Goal: Information Seeking & Learning: Learn about a topic

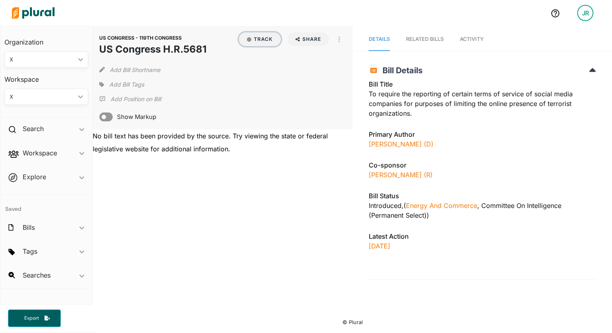
click at [264, 40] on button "Track" at bounding box center [260, 39] width 42 height 14
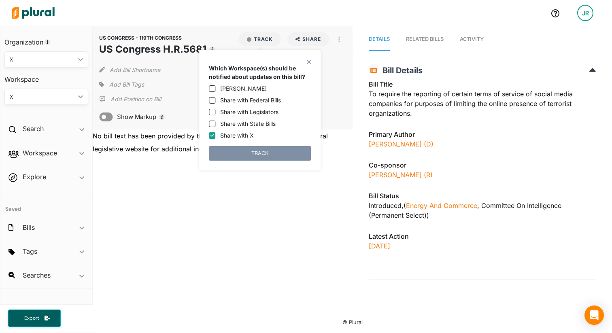
click at [233, 89] on label "[PERSON_NAME]" at bounding box center [243, 88] width 47 height 9
click at [215, 89] on input "[PERSON_NAME]" at bounding box center [212, 88] width 6 height 6
checkbox input "true"
drag, startPoint x: 238, startPoint y: 99, endPoint x: 240, endPoint y: 130, distance: 30.8
click at [238, 99] on label "Share with Federal Bills" at bounding box center [250, 100] width 61 height 9
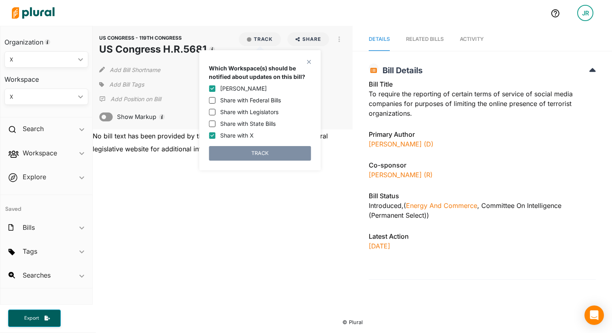
click at [215, 99] on input "Share with Federal Bills" at bounding box center [212, 100] width 6 height 6
checkbox input "true"
click at [254, 149] on button "TRACK" at bounding box center [260, 153] width 102 height 15
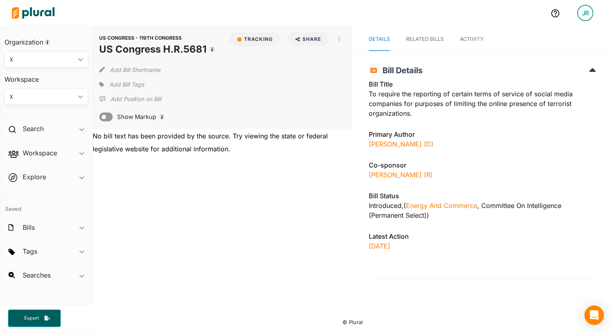
click at [136, 99] on p "Add Position on Bill" at bounding box center [136, 99] width 51 height 8
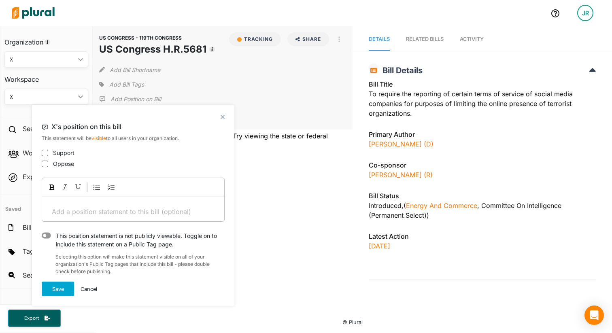
click at [132, 82] on span "Add Bill Tags" at bounding box center [126, 85] width 35 height 8
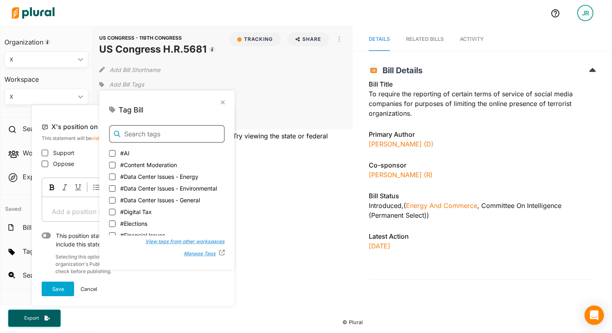
click at [134, 130] on input "text" at bounding box center [167, 134] width 116 height 18
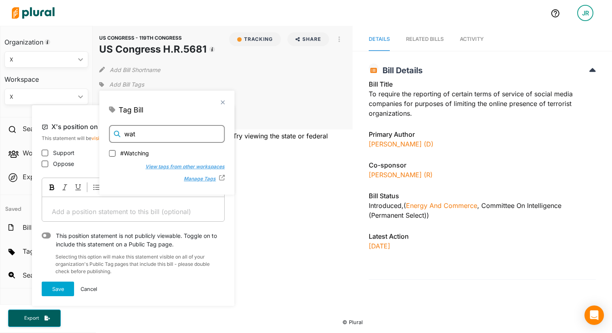
type input "wat"
click at [139, 152] on span "#Watching" at bounding box center [134, 152] width 29 height 9
click at [115, 152] on input "#Watching" at bounding box center [112, 152] width 6 height 6
checkbox input "true"
click at [143, 135] on input "wat" at bounding box center [167, 134] width 116 height 18
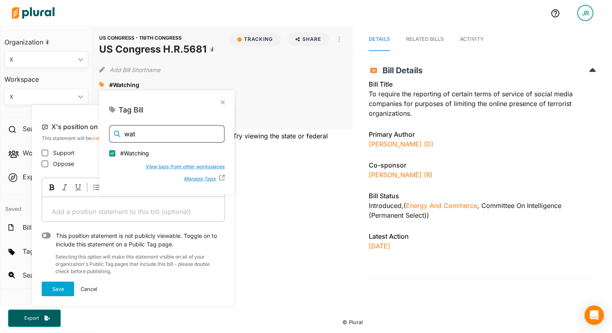
click at [143, 135] on input "wat" at bounding box center [167, 134] width 116 height 18
type input "conte"
click at [141, 157] on div "#Content Moderation" at bounding box center [166, 154] width 115 height 12
click at [156, 152] on span "#Content Moderation" at bounding box center [148, 152] width 57 height 9
click at [115, 152] on input "#Content Moderation" at bounding box center [112, 152] width 6 height 6
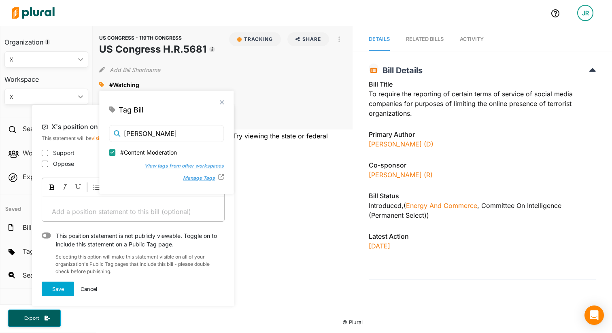
checkbox input "true"
click at [304, 154] on div "No bill text has been provided by the source. Try viewing the state or federal …" at bounding box center [222, 143] width 259 height 26
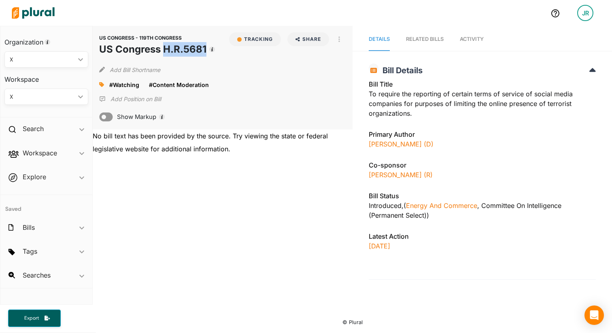
drag, startPoint x: 165, startPoint y: 47, endPoint x: 204, endPoint y: 46, distance: 39.3
click at [204, 46] on h1 "US Congress H.R.5681" at bounding box center [152, 49] width 107 height 15
copy h1 "H.R.5681"
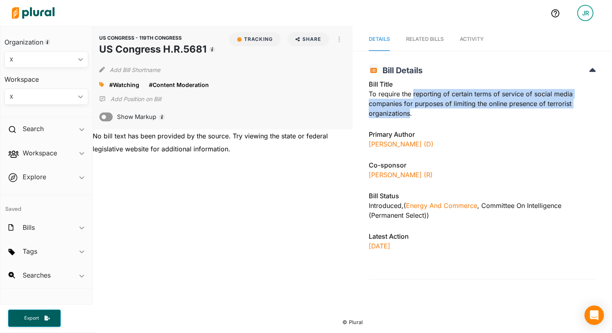
drag, startPoint x: 413, startPoint y: 93, endPoint x: 410, endPoint y: 115, distance: 22.1
click at [410, 115] on div "Bill Title To require the reporting of certain terms of service of social media…" at bounding box center [482, 101] width 227 height 44
copy div "reporting of certain terms of service of social media companies for purposes of…"
drag, startPoint x: 443, startPoint y: 147, endPoint x: 370, endPoint y: 170, distance: 77.1
click at [369, 146] on div "Josh Gottheimer (D)" at bounding box center [482, 144] width 227 height 10
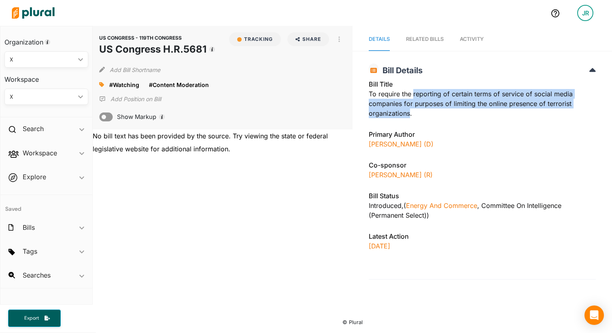
copy link "Josh Gottheimer (D)"
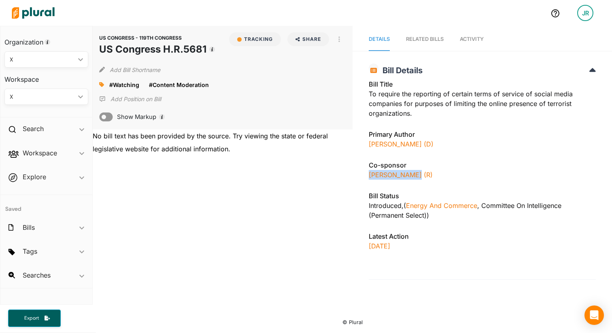
drag, startPoint x: 412, startPoint y: 172, endPoint x: 356, endPoint y: 176, distance: 56.4
click at [355, 175] on div "US CONGRESS - 119TH CONGRESS US Congress H.R.5681 Bill Details Bill Title To re…" at bounding box center [482, 169] width 259 height 221
copy link "Don Bacon (R)"
drag, startPoint x: 412, startPoint y: 216, endPoint x: 364, endPoint y: 211, distance: 48.0
click at [364, 212] on div "US CONGRESS - 119TH CONGRESS US Congress H.R.5681 Bill Details Bill Title To re…" at bounding box center [482, 169] width 259 height 221
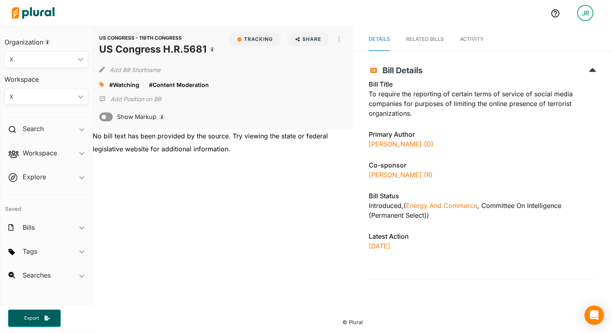
click at [460, 232] on h3 "Latest Action" at bounding box center [482, 237] width 227 height 10
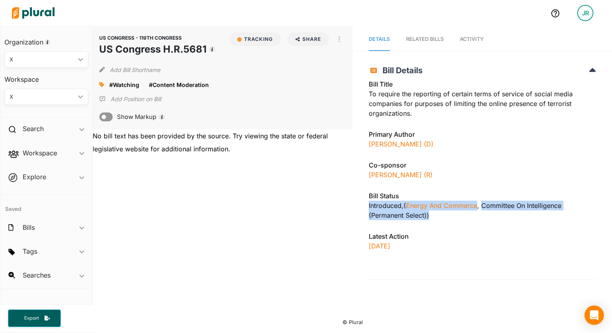
drag, startPoint x: 442, startPoint y: 220, endPoint x: 365, endPoint y: 210, distance: 77.6
click at [363, 208] on div "US CONGRESS - 119TH CONGRESS US Congress H.R.5681 Bill Details Bill Title To re…" at bounding box center [482, 169] width 259 height 221
copy div "Introduced , ( Energy and Commerce Committee on Intelligence (Permanent Select)…"
click at [336, 43] on button "button" at bounding box center [339, 39] width 14 height 14
click at [345, 60] on link "View Source" at bounding box center [368, 57] width 71 height 19
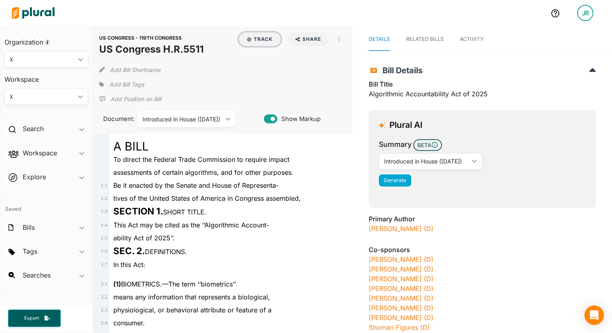
click at [268, 40] on button "Track" at bounding box center [260, 39] width 42 height 14
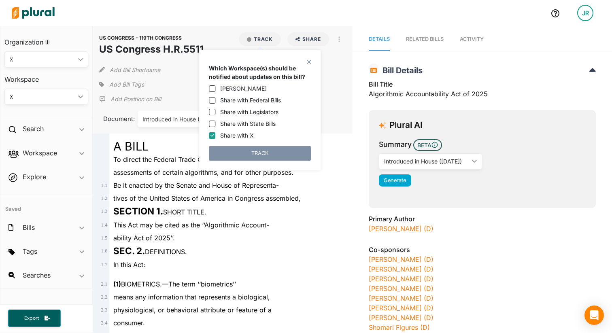
click at [236, 87] on label "[PERSON_NAME]" at bounding box center [243, 88] width 47 height 9
click at [215, 87] on input "Jordan Rodell" at bounding box center [212, 88] width 6 height 6
checkbox input "true"
click at [243, 100] on label "Share with Federal Bills" at bounding box center [250, 100] width 61 height 9
click at [215, 100] on input "Share with Federal Bills" at bounding box center [212, 100] width 6 height 6
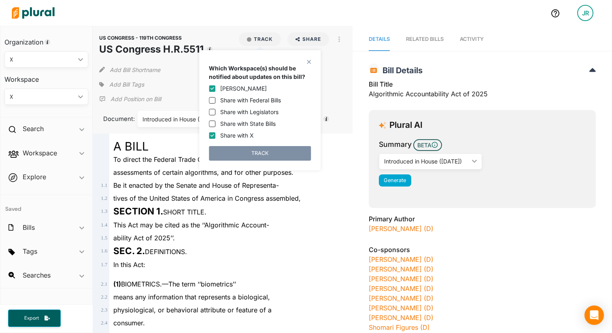
checkbox input "true"
click at [247, 154] on button "TRACK" at bounding box center [260, 153] width 102 height 15
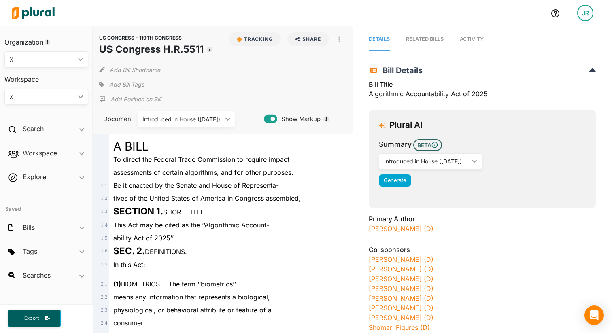
click at [134, 86] on span "Add Bill Tags" at bounding box center [126, 85] width 35 height 8
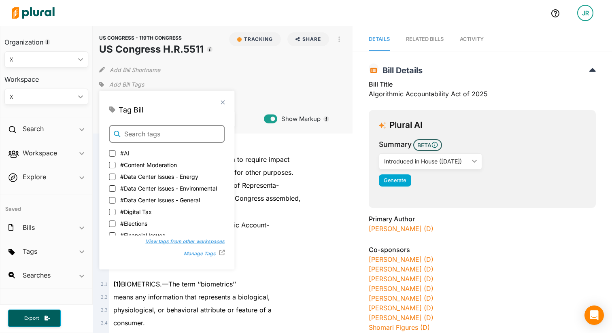
click at [143, 126] on input "text" at bounding box center [167, 134] width 116 height 18
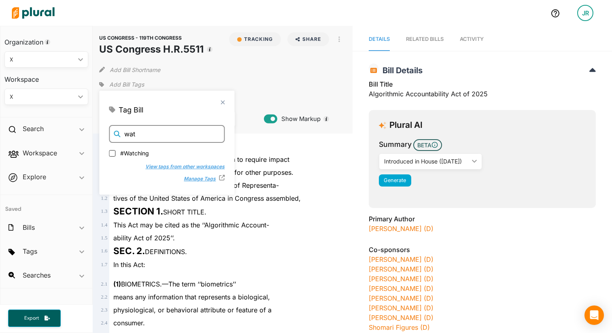
type input "wat"
click at [140, 155] on span "#Watching" at bounding box center [134, 152] width 29 height 9
click at [115, 155] on input "#Watching" at bounding box center [112, 152] width 6 height 6
checkbox input "true"
click at [158, 138] on input "wat" at bounding box center [167, 134] width 116 height 18
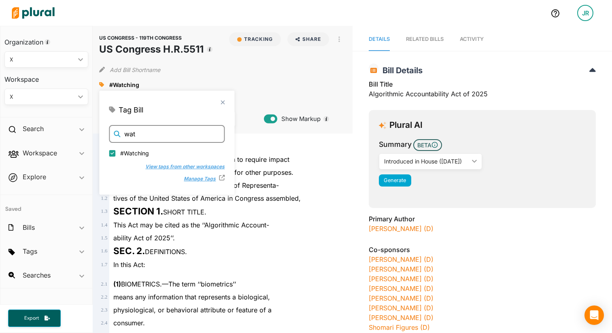
click at [158, 138] on input "wat" at bounding box center [167, 134] width 116 height 18
type input "ai"
click at [123, 153] on span "#AI" at bounding box center [124, 152] width 9 height 9
click at [115, 153] on input "#AI" at bounding box center [112, 152] width 6 height 6
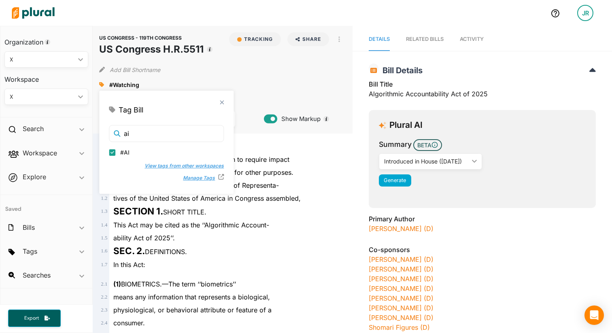
checkbox input "true"
drag, startPoint x: 164, startPoint y: 48, endPoint x: 203, endPoint y: 48, distance: 38.9
click at [203, 48] on h1 "US Congress H.R.5511" at bounding box center [151, 49] width 104 height 15
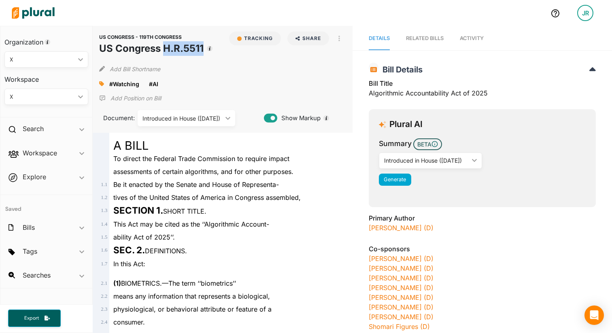
scroll to position [0, 0]
copy h1 "H.R.5511"
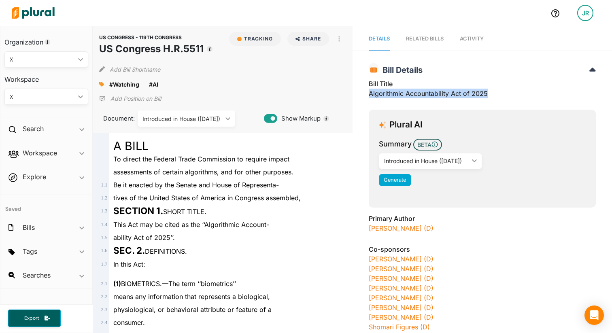
drag, startPoint x: 363, startPoint y: 95, endPoint x: 502, endPoint y: 99, distance: 138.5
click at [502, 99] on div "US CONGRESS - 119TH CONGRESS US Congress H.R.5511 Bill Details Bill Title Algor…" at bounding box center [482, 318] width 259 height 519
copy div "Algorithmic Accountability Act of 2025"
drag, startPoint x: 410, startPoint y: 214, endPoint x: 420, endPoint y: 217, distance: 10.1
click at [409, 214] on h3 "Primary Author" at bounding box center [482, 219] width 227 height 10
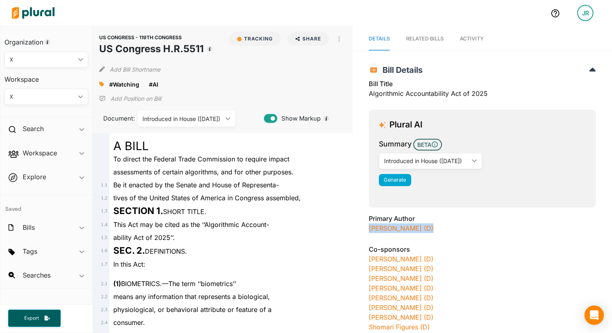
drag, startPoint x: 382, startPoint y: 227, endPoint x: 354, endPoint y: 228, distance: 27.9
click at [353, 227] on div "US CONGRESS - 119TH CONGRESS US Congress H.R.5511 Bill Details Bill Title Algor…" at bounding box center [482, 318] width 259 height 519
copy link "Yvette Clarke (D)"
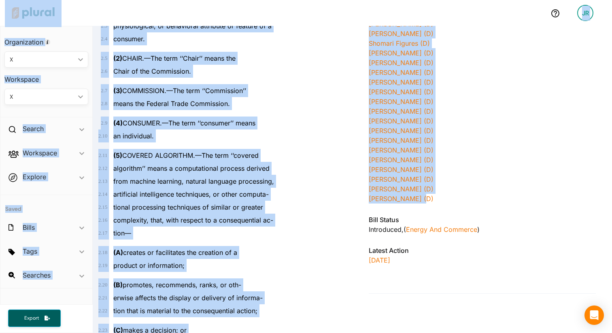
scroll to position [0, 0]
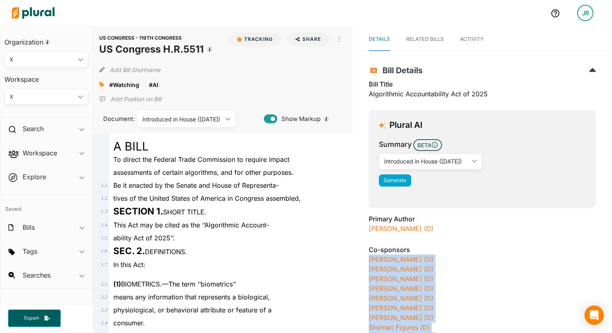
drag, startPoint x: 420, startPoint y: 200, endPoint x: 362, endPoint y: 260, distance: 83.6
click at [364, 260] on div "US CONGRESS - 119TH CONGRESS US Congress H.R.5511 Bill Details Bill Title Algor…" at bounding box center [482, 318] width 259 height 519
copy div "Becca Balint (D) Nanette Barragán (D) Wesley Bell (D) Shontel Brown (D) Danny D…"
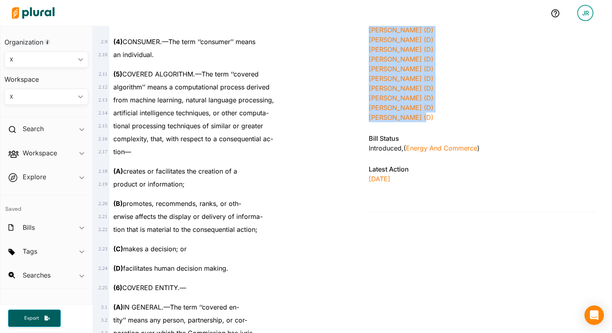
scroll to position [363, 0]
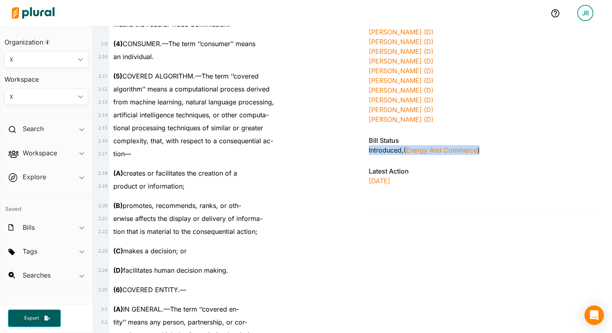
drag, startPoint x: 491, startPoint y: 149, endPoint x: 363, endPoint y: 152, distance: 127.1
copy div "Introduced , ( Energy and Commerce )"
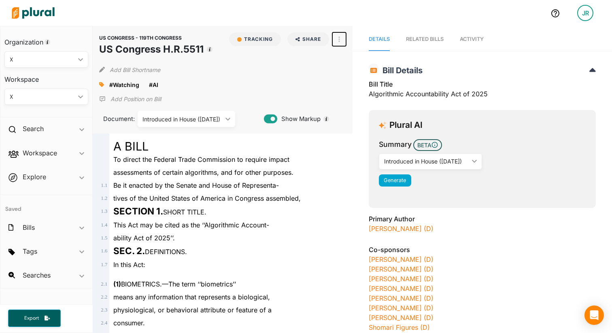
drag, startPoint x: 339, startPoint y: 38, endPoint x: 358, endPoint y: 57, distance: 27.2
click at [340, 38] on button "button" at bounding box center [339, 39] width 14 height 14
click at [370, 79] on div "View Source" at bounding box center [373, 75] width 49 height 7
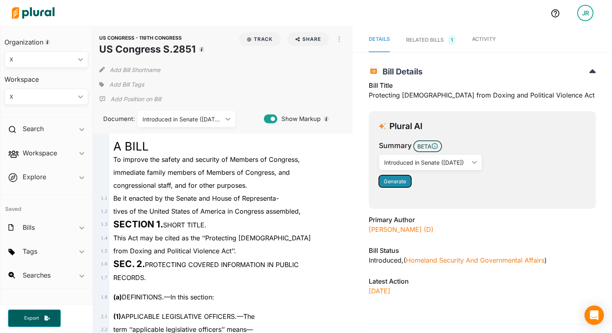
click at [406, 183] on button "Generate" at bounding box center [395, 181] width 32 height 12
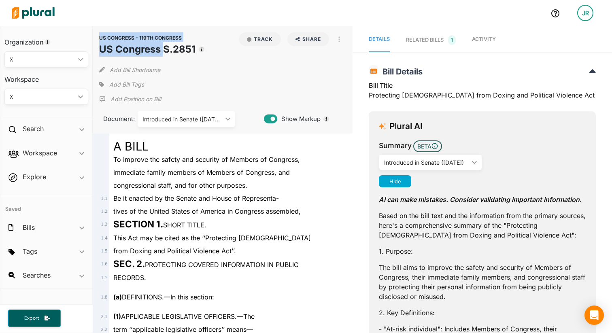
drag, startPoint x: 164, startPoint y: 45, endPoint x: 196, endPoint y: 45, distance: 31.6
click at [196, 45] on div "US CONGRESS - 119TH CONGRESS US Congress S.2851 Track Share Email LinkedIn X Fa…" at bounding box center [222, 44] width 247 height 24
click at [195, 51] on h1 "US Congress S.2851" at bounding box center [147, 49] width 96 height 15
drag, startPoint x: 196, startPoint y: 49, endPoint x: 169, endPoint y: 49, distance: 27.1
click at [169, 49] on div "US CONGRESS - 119TH CONGRESS US Congress S.2851 Track Share Email LinkedIn X Fa…" at bounding box center [222, 44] width 247 height 24
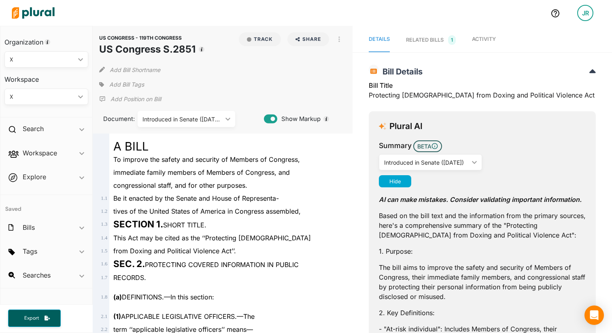
click at [169, 49] on h1 "US Congress S.2851" at bounding box center [147, 49] width 96 height 15
click at [166, 49] on h1 "US Congress S.2851" at bounding box center [147, 49] width 96 height 15
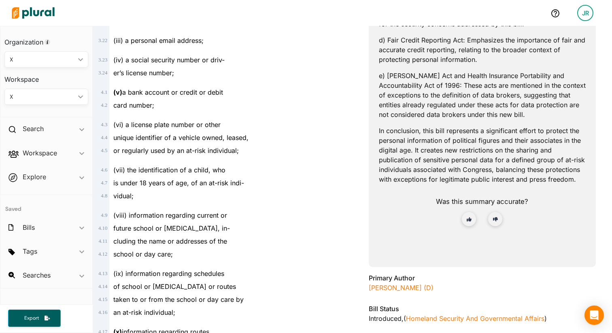
scroll to position [896, 0]
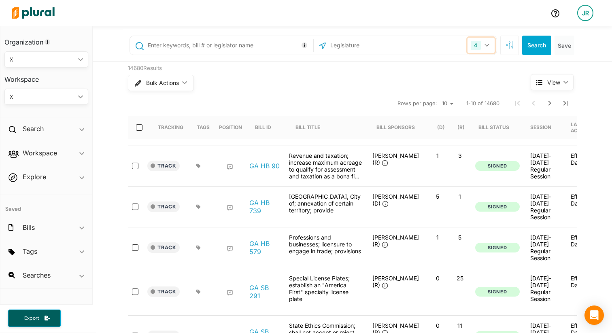
click at [493, 44] on button "4" at bounding box center [481, 45] width 27 height 15
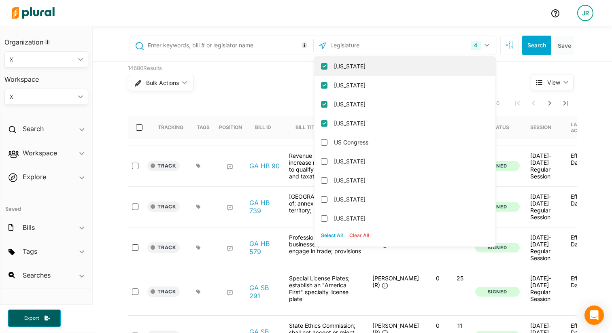
click at [325, 65] on input "Georgia" at bounding box center [324, 66] width 6 height 6
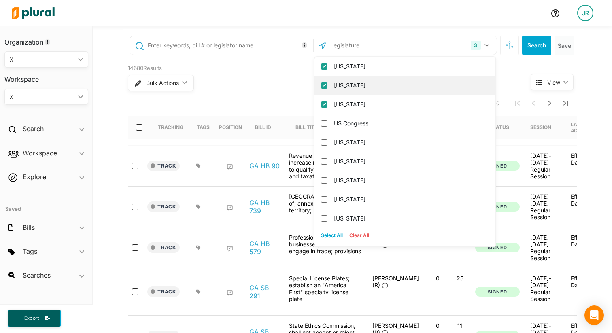
click at [325, 85] on input "Oregon" at bounding box center [324, 85] width 6 height 6
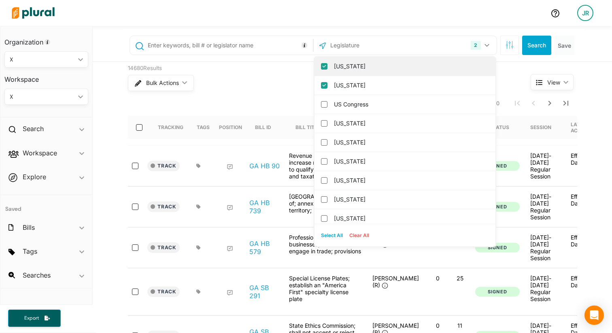
click at [322, 66] on input "Mississippi" at bounding box center [324, 66] width 6 height 6
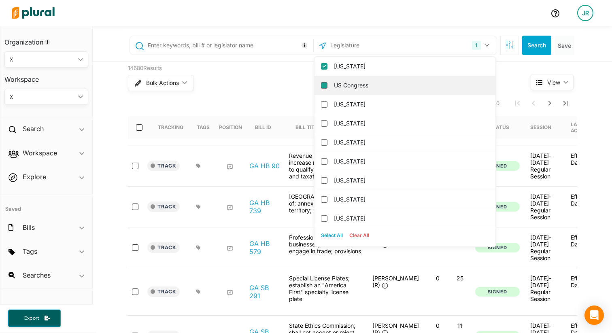
click at [323, 83] on input "US Congress" at bounding box center [324, 85] width 6 height 6
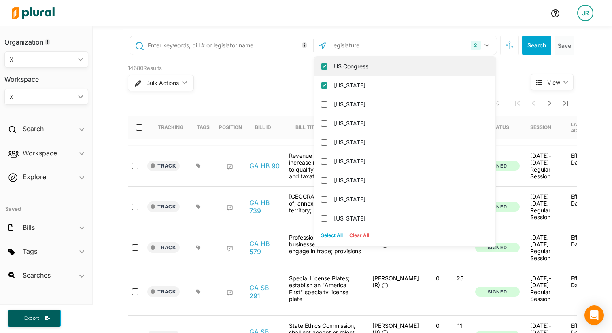
click at [323, 64] on input "US Congress" at bounding box center [324, 66] width 6 height 6
click at [326, 65] on input "Tennessee" at bounding box center [324, 66] width 6 height 6
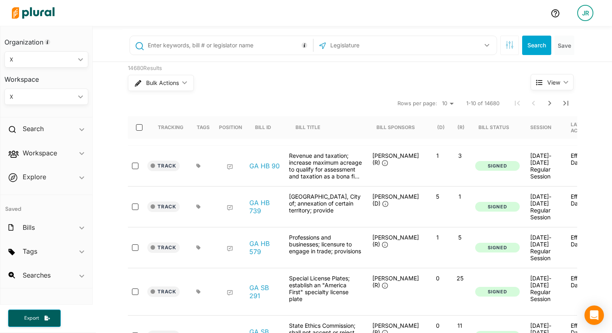
click at [368, 43] on input "text" at bounding box center [372, 45] width 87 height 15
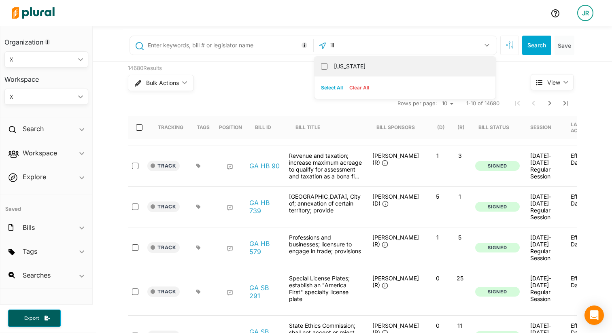
type input "ill"
click at [319, 67] on div "Illinois" at bounding box center [405, 66] width 181 height 19
click at [325, 67] on input "Illinois" at bounding box center [324, 66] width 6 height 6
checkbox input "true"
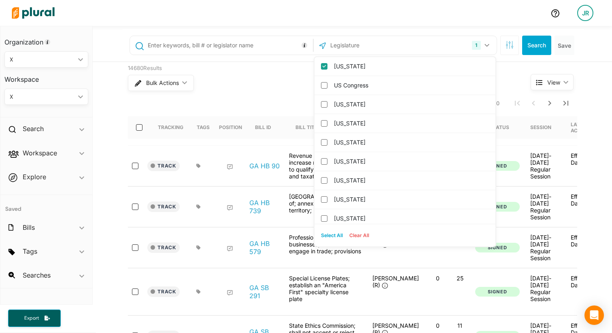
click at [182, 47] on input "text" at bounding box center [229, 45] width 164 height 15
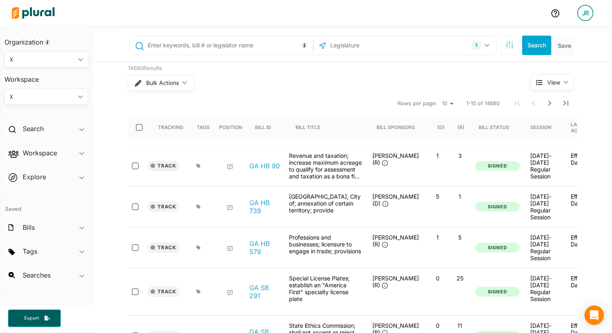
paste input "HB 1103"
type input "HB 1103"
click at [534, 44] on button "Search" at bounding box center [536, 45] width 29 height 19
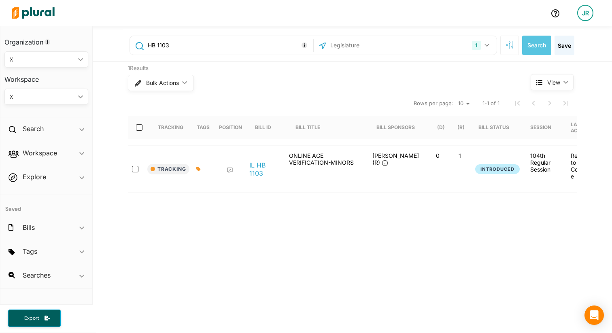
click at [255, 162] on link "IL HB 1103" at bounding box center [264, 169] width 31 height 16
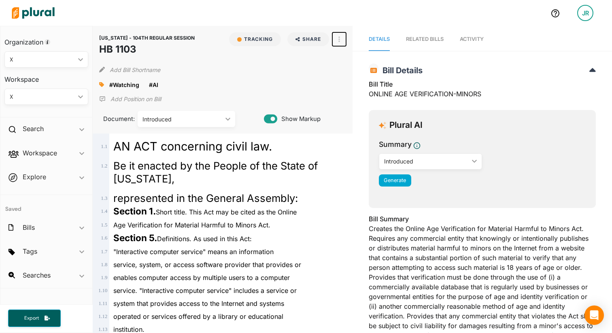
click at [343, 41] on button "button" at bounding box center [339, 39] width 14 height 14
click at [376, 78] on div "View Source" at bounding box center [373, 75] width 49 height 7
click at [45, 11] on img at bounding box center [33, 13] width 57 height 28
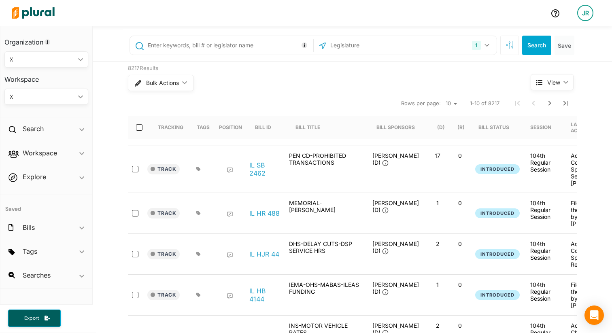
click at [197, 44] on input "text" at bounding box center [229, 45] width 164 height 15
paste input "SB 50"
type input "SB 50"
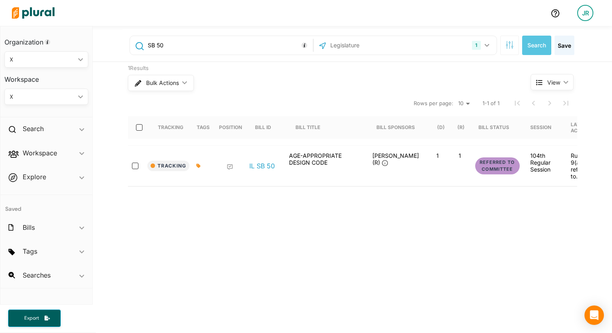
click at [255, 164] on link "IL SB 50" at bounding box center [262, 166] width 26 height 8
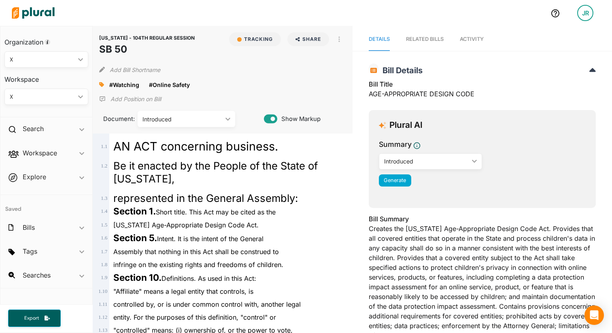
drag, startPoint x: 349, startPoint y: 42, endPoint x: 341, endPoint y: 40, distance: 8.6
click at [344, 41] on div "ILLINOIS - 104TH REGULAR SESSION SB 50 Tracking Share Email LinkedIn X Facebook…" at bounding box center [222, 80] width 259 height 108
drag, startPoint x: 340, startPoint y: 40, endPoint x: 349, endPoint y: 82, distance: 43.1
click at [340, 40] on button "button" at bounding box center [339, 39] width 14 height 14
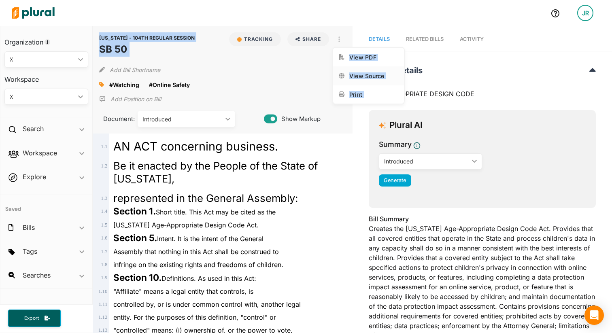
click at [355, 75] on div "View Source" at bounding box center [373, 75] width 49 height 7
click at [20, 10] on img at bounding box center [33, 13] width 57 height 28
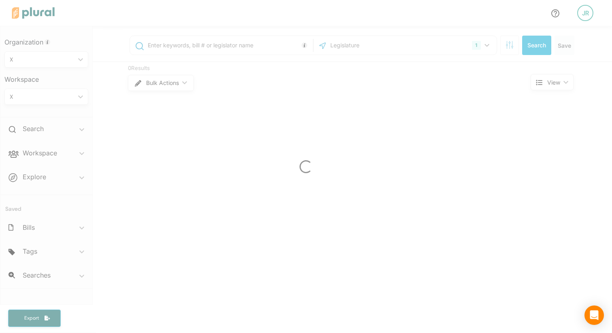
click at [202, 49] on div at bounding box center [306, 166] width 612 height 333
click at [196, 46] on input "text" at bounding box center [229, 45] width 164 height 15
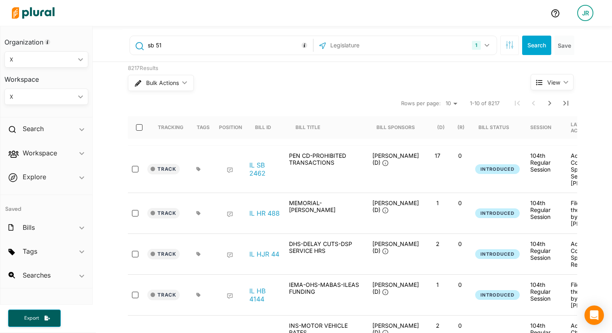
type input "sb 51"
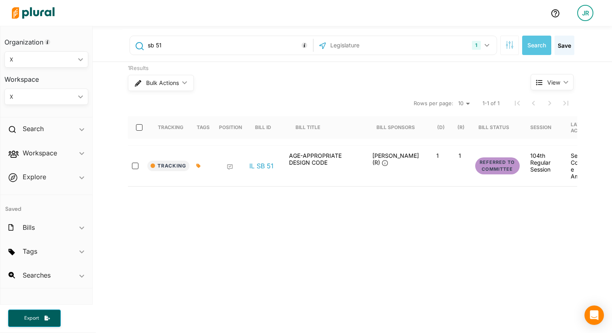
click at [264, 162] on link "IL SB 51" at bounding box center [261, 166] width 24 height 8
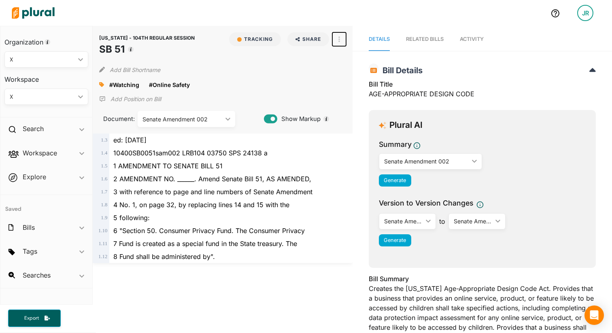
click at [334, 37] on button "button" at bounding box center [339, 39] width 14 height 14
click at [366, 73] on div "View Source" at bounding box center [373, 75] width 49 height 7
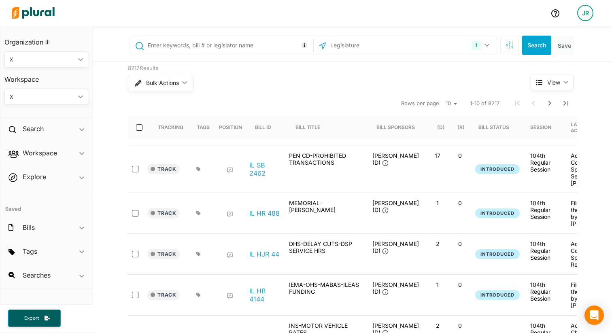
click at [196, 48] on input "text" at bounding box center [229, 45] width 164 height 15
paste input "SB 2037"
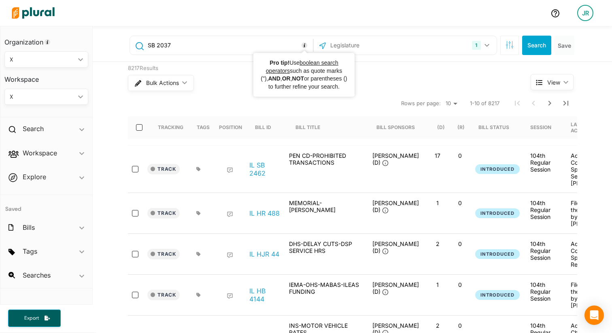
type input "SB 2037"
click at [532, 46] on button "Search" at bounding box center [536, 45] width 29 height 19
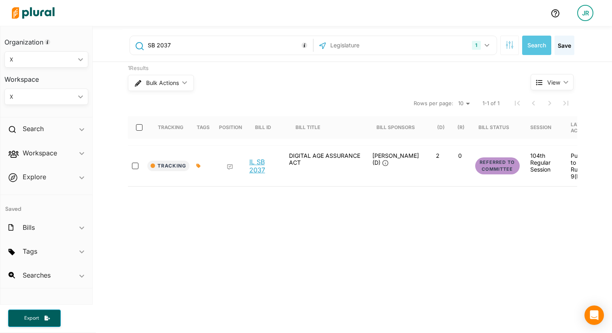
click at [261, 159] on link "IL SB 2037" at bounding box center [264, 166] width 31 height 16
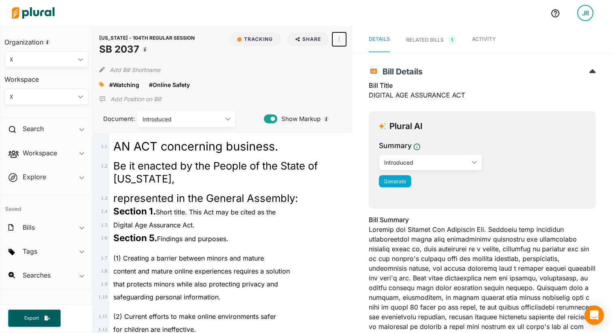
drag, startPoint x: 335, startPoint y: 34, endPoint x: 344, endPoint y: 43, distance: 12.3
click at [336, 34] on button "button" at bounding box center [339, 39] width 14 height 14
click at [360, 74] on div "View Source" at bounding box center [373, 75] width 49 height 7
click at [45, 11] on img at bounding box center [33, 13] width 57 height 28
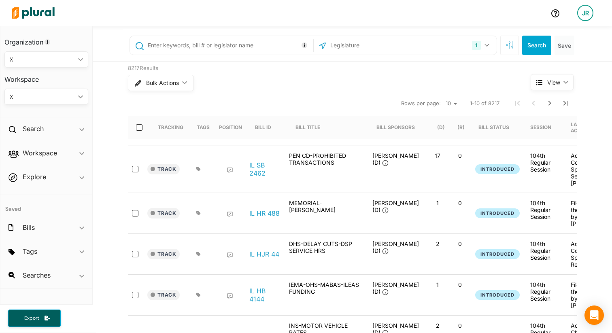
click at [249, 42] on input "text" at bounding box center [229, 45] width 164 height 15
paste input "HB 3304"
type input "HB 3304"
click at [542, 43] on button "Search" at bounding box center [536, 45] width 29 height 19
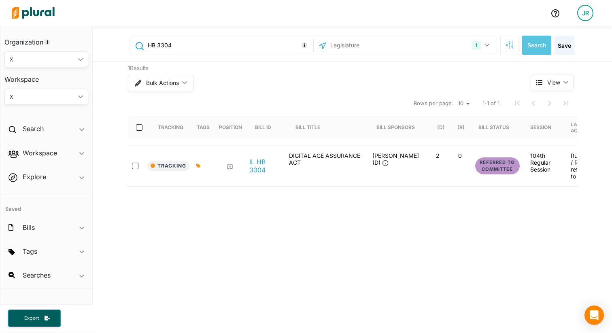
click at [257, 166] on link "IL HB 3304" at bounding box center [264, 166] width 31 height 16
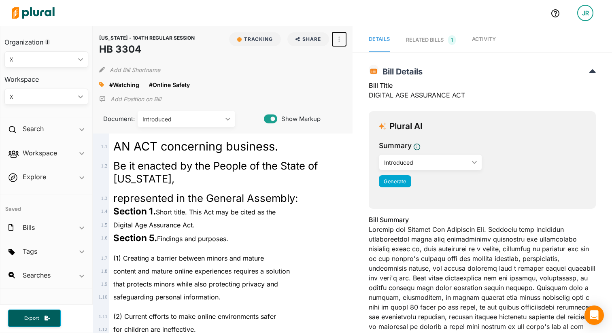
click at [338, 38] on button "button" at bounding box center [339, 39] width 14 height 14
click at [367, 73] on div "View Source" at bounding box center [373, 75] width 49 height 7
click at [27, 14] on img at bounding box center [33, 13] width 57 height 28
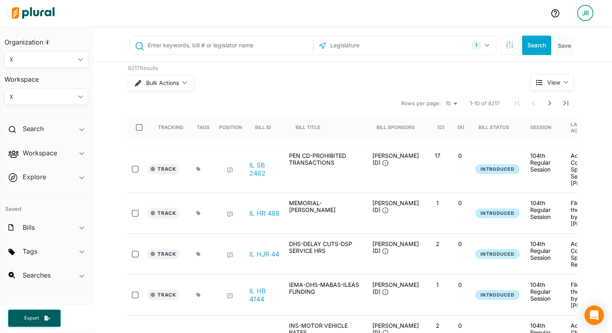
scroll to position [1, 0]
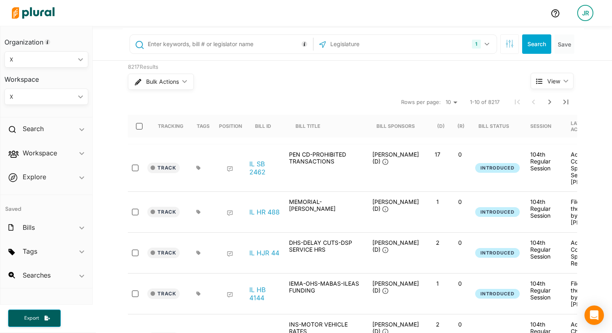
click at [190, 45] on input "text" at bounding box center [229, 43] width 164 height 15
paste input "SB 2316"
type input "SB 2316"
click at [526, 48] on button "Search" at bounding box center [536, 43] width 29 height 19
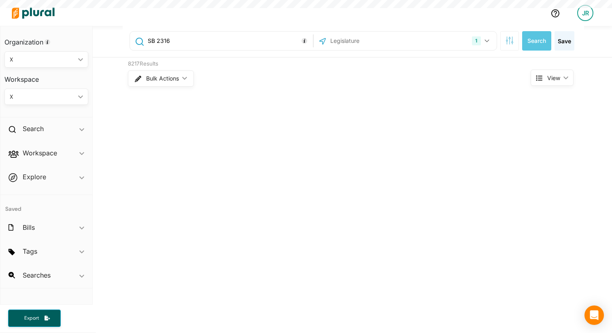
scroll to position [5, 0]
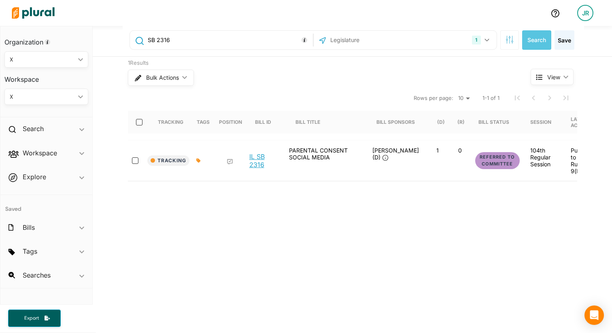
click at [261, 161] on link "IL SB 2316" at bounding box center [264, 161] width 31 height 16
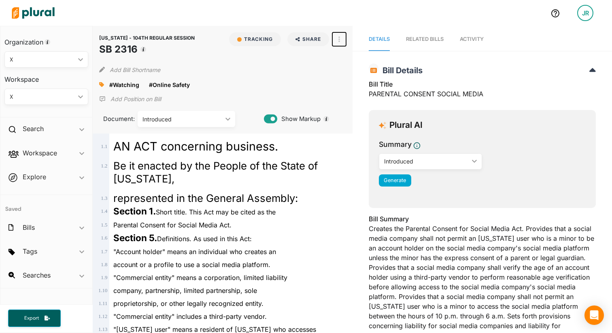
click at [340, 37] on button "button" at bounding box center [339, 39] width 14 height 14
click at [350, 73] on div "View Source" at bounding box center [373, 75] width 49 height 7
click at [37, 18] on img at bounding box center [33, 13] width 57 height 28
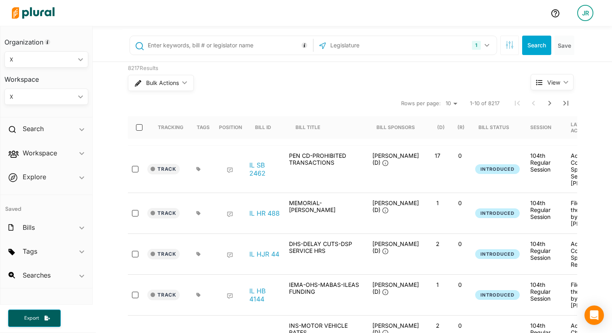
click at [176, 49] on input "text" at bounding box center [229, 45] width 164 height 15
paste input "HB 3506"
type input "HB 3506"
drag, startPoint x: 519, startPoint y: 44, endPoint x: 527, endPoint y: 45, distance: 8.6
click at [520, 44] on div "Search Save" at bounding box center [538, 45] width 79 height 19
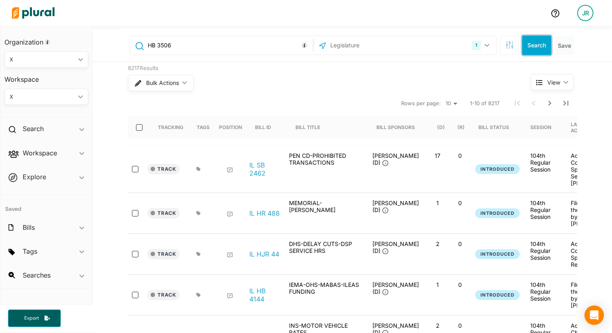
click at [532, 45] on button "Search" at bounding box center [536, 45] width 29 height 19
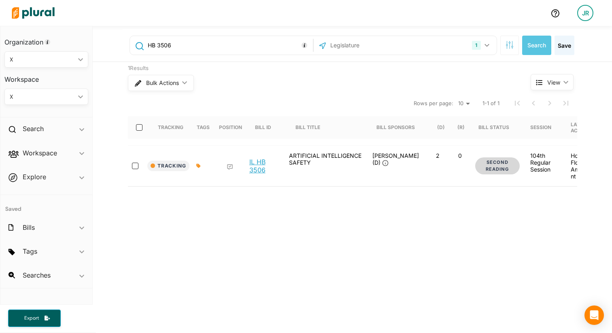
click at [262, 166] on link "IL HB 3506" at bounding box center [264, 166] width 31 height 16
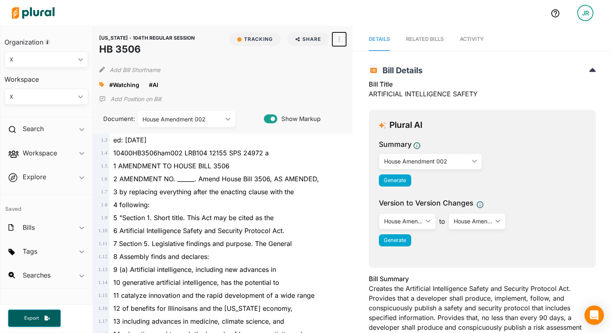
click at [345, 41] on button "button" at bounding box center [339, 39] width 14 height 14
click at [351, 72] on link "View Source" at bounding box center [368, 75] width 71 height 19
click at [13, 19] on img at bounding box center [33, 13] width 57 height 28
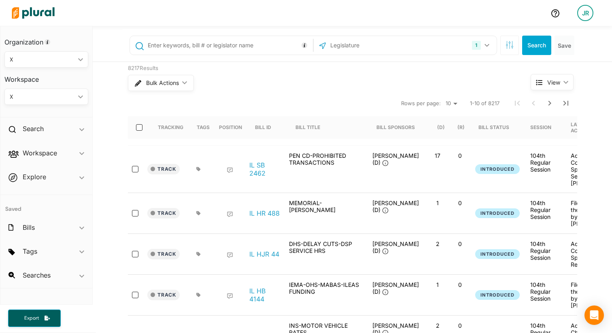
click at [161, 48] on input "text" at bounding box center [229, 45] width 164 height 15
paste input "HB 3030"
type input "HB 3030"
click at [542, 45] on button "Search" at bounding box center [536, 45] width 29 height 19
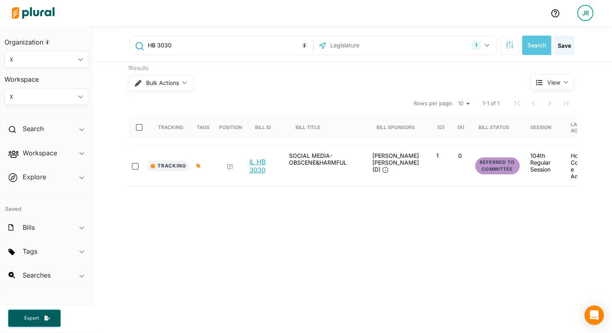
click at [268, 163] on link "IL HB 3030" at bounding box center [264, 166] width 31 height 16
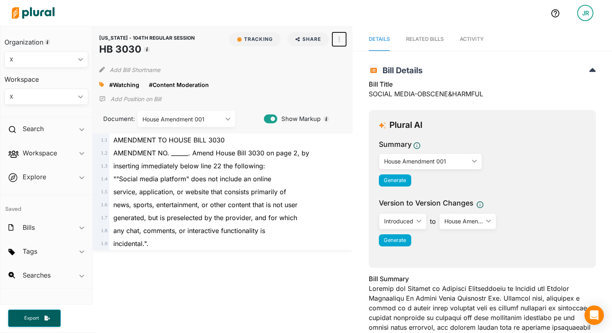
drag, startPoint x: 344, startPoint y: 39, endPoint x: 342, endPoint y: 53, distance: 14.3
click at [344, 39] on button "button" at bounding box center [339, 39] width 14 height 14
click at [359, 74] on div "View Source" at bounding box center [373, 75] width 49 height 7
click at [29, 11] on img at bounding box center [33, 13] width 57 height 28
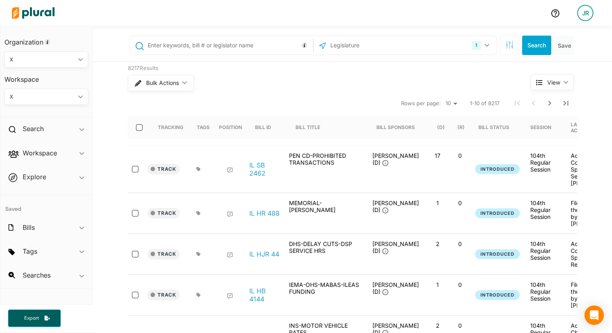
click at [193, 49] on input "text" at bounding box center [229, 45] width 164 height 15
paste input "SB 52"
type input "SB 52"
click at [532, 48] on button "Search" at bounding box center [536, 45] width 29 height 19
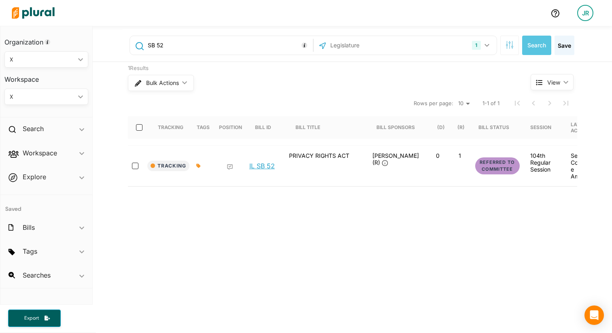
click at [275, 164] on div "IL SB 52" at bounding box center [264, 166] width 40 height 28
click at [271, 165] on link "IL SB 52" at bounding box center [262, 166] width 26 height 8
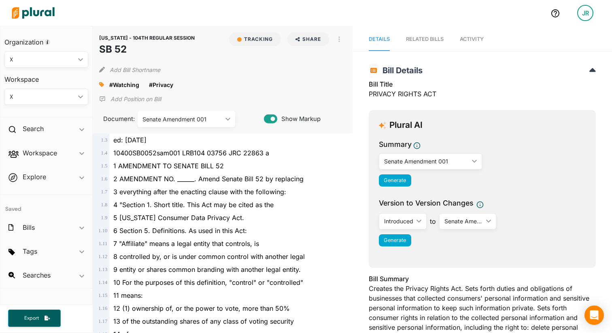
click at [345, 34] on div "ILLINOIS - 104TH REGULAR SESSION SB 52 Tracking Share Email LinkedIn X Facebook…" at bounding box center [222, 80] width 259 height 108
click at [342, 34] on button "button" at bounding box center [339, 39] width 14 height 14
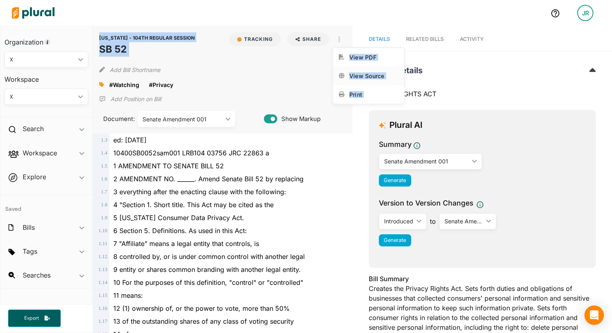
click at [370, 76] on div "View Source" at bounding box center [373, 75] width 49 height 7
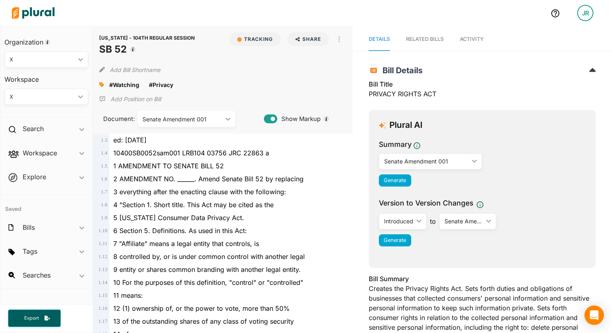
click at [341, 32] on div "ILLINOIS - 104TH REGULAR SESSION SB 52 Tracking Share Email LinkedIn X Facebook…" at bounding box center [222, 80] width 259 height 108
click at [43, 13] on img at bounding box center [33, 13] width 57 height 28
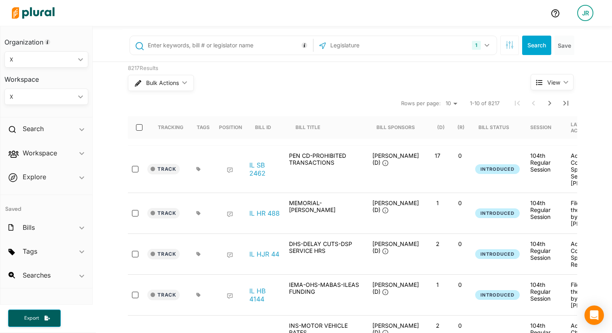
click at [213, 47] on input "text" at bounding box center [229, 45] width 164 height 15
paste input "HB 2838"
type input "HB 2838"
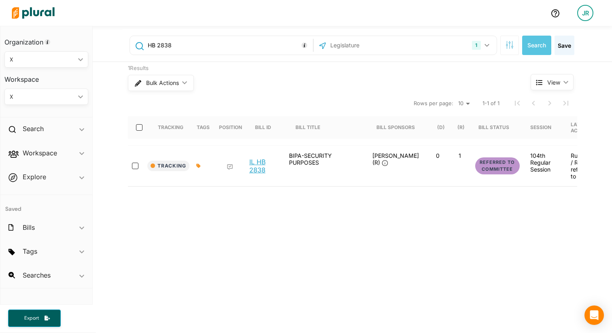
click at [261, 168] on link "IL HB 2838" at bounding box center [264, 166] width 31 height 16
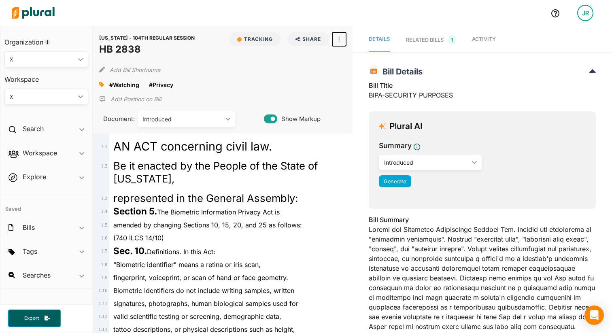
click at [338, 39] on icon "button" at bounding box center [339, 39] width 2 height 6
click at [348, 78] on link "View Source" at bounding box center [368, 75] width 71 height 19
click at [29, 17] on img at bounding box center [33, 13] width 57 height 28
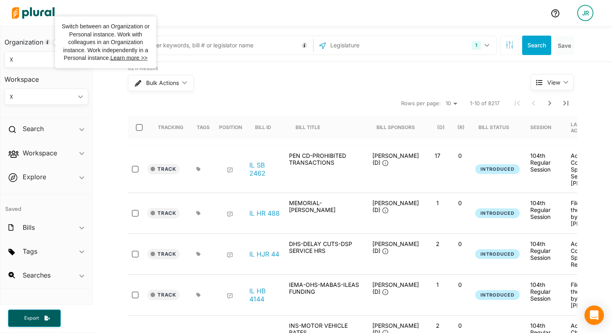
click at [199, 50] on input "text" at bounding box center [229, 45] width 164 height 15
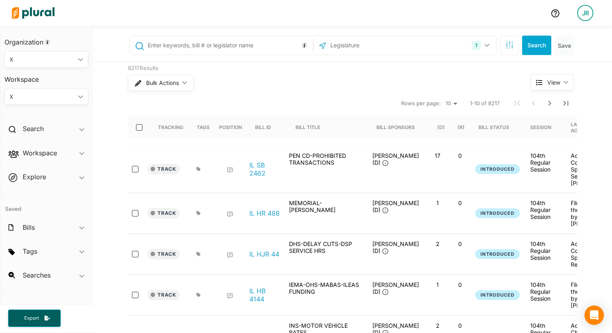
paste input "HB 3712"
type input "HB 3712"
click at [536, 53] on button "Search" at bounding box center [536, 45] width 29 height 19
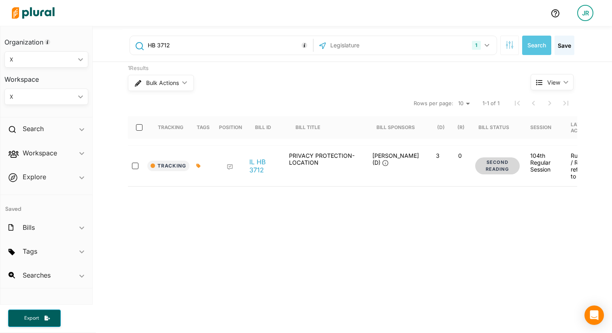
click at [258, 170] on link "IL HB 3712" at bounding box center [264, 166] width 31 height 16
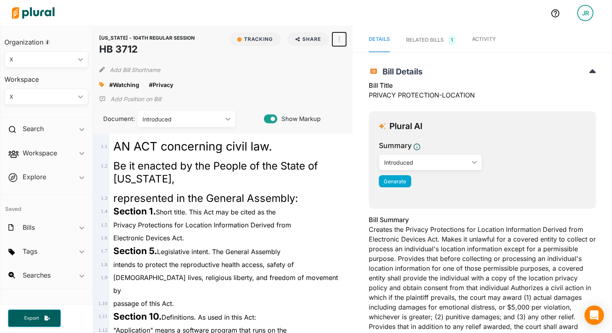
drag, startPoint x: 340, startPoint y: 36, endPoint x: 343, endPoint y: 51, distance: 15.2
click at [340, 36] on button "button" at bounding box center [339, 39] width 14 height 14
click at [374, 76] on div "View Source" at bounding box center [373, 75] width 49 height 7
drag, startPoint x: 40, startPoint y: 12, endPoint x: 53, endPoint y: 19, distance: 14.3
click at [40, 13] on img at bounding box center [33, 13] width 57 height 28
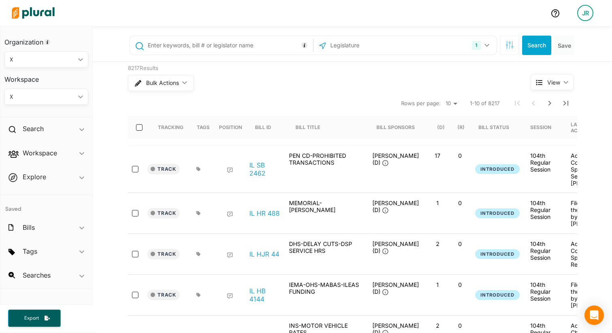
click at [219, 50] on input "text" at bounding box center [229, 45] width 164 height 15
paste input "HB 3494"
type input "HB 3494"
click at [535, 44] on button "Search" at bounding box center [536, 45] width 29 height 19
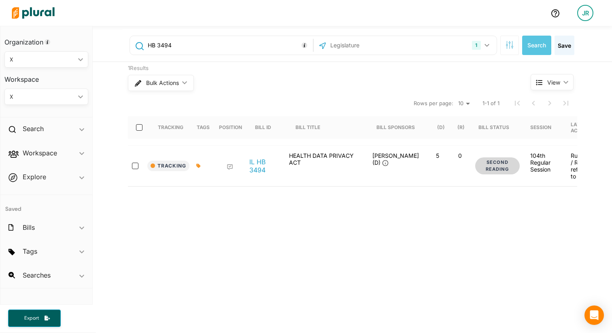
click at [259, 166] on link "IL HB 3494" at bounding box center [264, 166] width 31 height 16
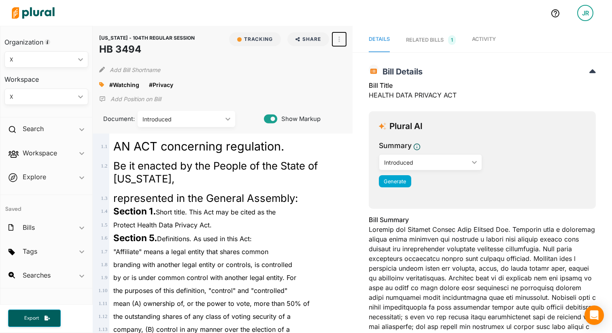
click at [343, 38] on button "button" at bounding box center [339, 39] width 14 height 14
click at [353, 64] on link "View PDF" at bounding box center [368, 57] width 71 height 19
drag, startPoint x: 340, startPoint y: 42, endPoint x: 355, endPoint y: 81, distance: 41.5
click at [340, 43] on button "button" at bounding box center [339, 39] width 14 height 14
click at [358, 80] on link "View Source" at bounding box center [368, 75] width 71 height 19
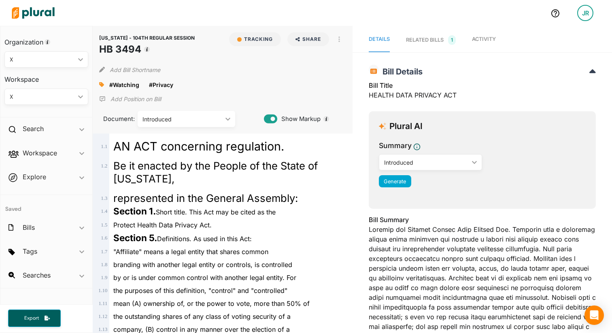
click at [47, 11] on img at bounding box center [33, 13] width 57 height 28
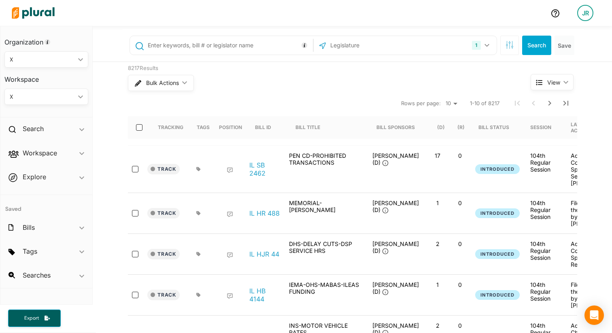
click at [232, 47] on input "text" at bounding box center [229, 45] width 164 height 15
paste input "HB 3667"
type input "HB 3667"
click at [539, 43] on button "Search" at bounding box center [536, 45] width 29 height 19
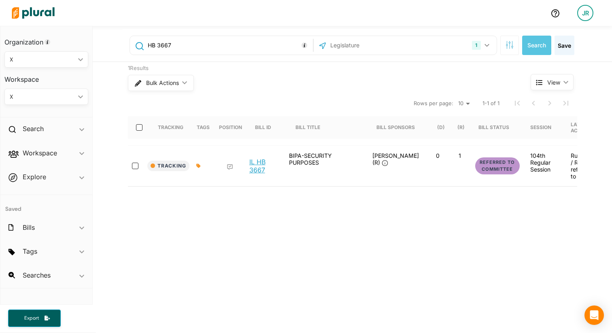
click at [252, 167] on link "IL HB 3667" at bounding box center [264, 166] width 31 height 16
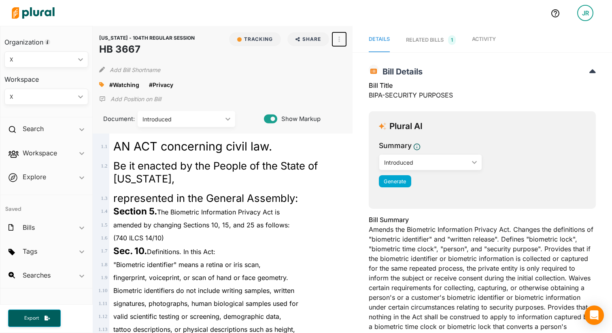
click at [338, 38] on icon "button" at bounding box center [339, 39] width 2 height 6
click at [357, 79] on div "View Source" at bounding box center [373, 75] width 49 height 7
click at [39, 18] on img at bounding box center [33, 13] width 57 height 28
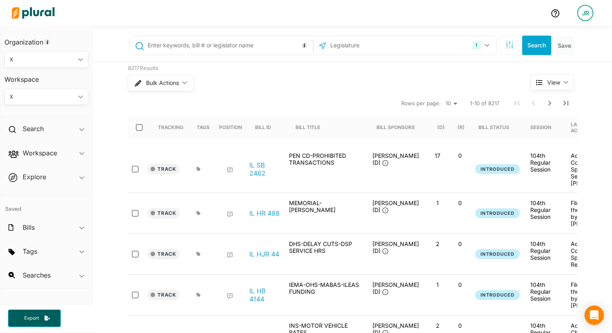
click at [165, 42] on input "text" at bounding box center [229, 45] width 164 height 15
paste input "HB 3041"
type input "HB 3041"
click at [543, 35] on div "HB 3041 1 Illinois US Congress Alabama Alaska Arizona Arkansas California Color…" at bounding box center [353, 45] width 461 height 32
click at [543, 41] on button "Search" at bounding box center [536, 45] width 29 height 19
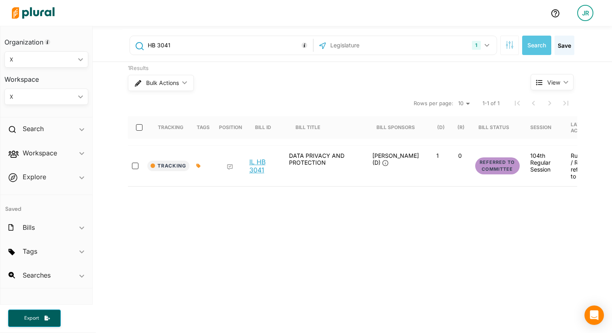
click at [255, 164] on link "IL HB 3041" at bounding box center [264, 166] width 31 height 16
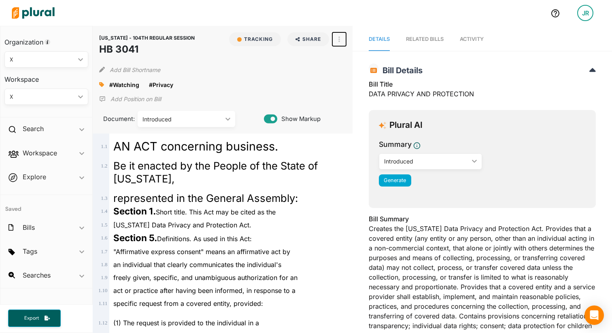
drag, startPoint x: 344, startPoint y: 39, endPoint x: 354, endPoint y: 48, distance: 13.2
click at [344, 39] on button "button" at bounding box center [339, 39] width 14 height 14
click at [361, 62] on link "View PDF" at bounding box center [368, 57] width 71 height 19
drag, startPoint x: 346, startPoint y: 41, endPoint x: 341, endPoint y: 47, distance: 7.5
click at [345, 41] on button "button" at bounding box center [339, 39] width 14 height 14
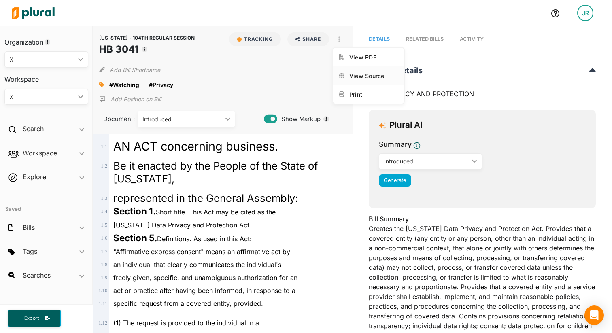
click at [354, 79] on div "View Source" at bounding box center [373, 75] width 49 height 7
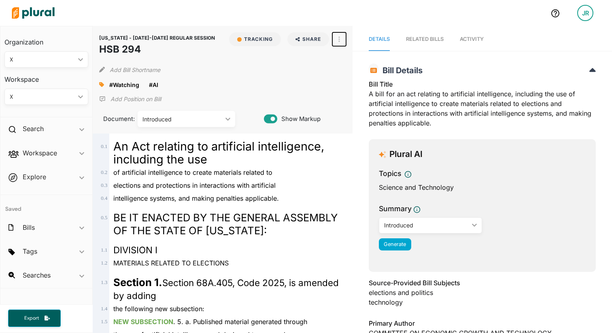
click at [334, 42] on button "button" at bounding box center [339, 39] width 14 height 14
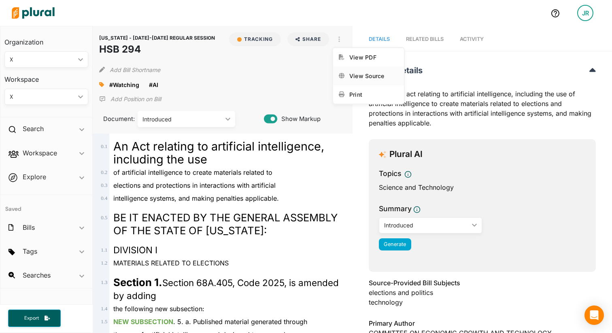
click at [351, 72] on link "View Source" at bounding box center [368, 75] width 71 height 19
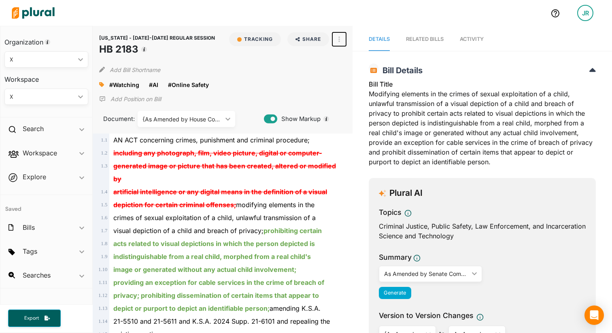
drag, startPoint x: 340, startPoint y: 37, endPoint x: 344, endPoint y: 106, distance: 69.7
click at [340, 37] on button "button" at bounding box center [339, 39] width 14 height 14
click at [360, 73] on div "View Source" at bounding box center [373, 75] width 49 height 7
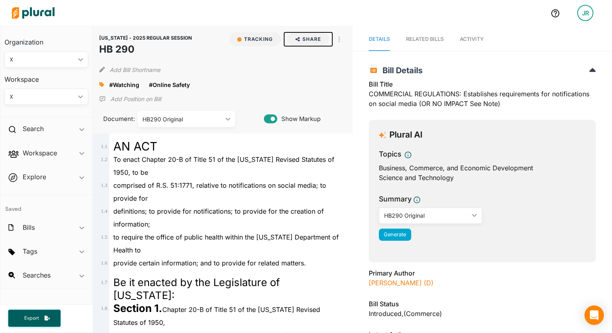
drag, startPoint x: 332, startPoint y: 39, endPoint x: 344, endPoint y: 48, distance: 15.6
click at [332, 39] on button "Share" at bounding box center [308, 39] width 48 height 14
click at [338, 39] on icon "button" at bounding box center [339, 39] width 2 height 6
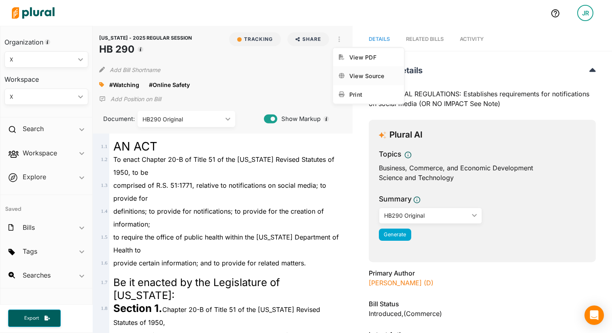
click at [357, 70] on link "View Source" at bounding box center [368, 75] width 71 height 19
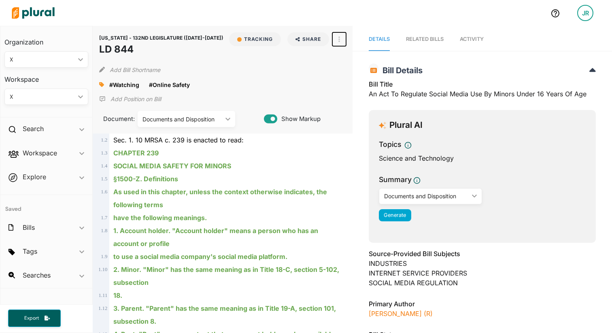
drag, startPoint x: 339, startPoint y: 38, endPoint x: 346, endPoint y: 50, distance: 13.8
click at [339, 38] on icon "button" at bounding box center [339, 39] width 2 height 6
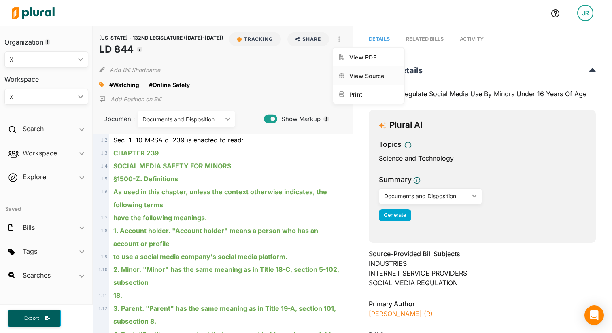
click at [372, 77] on div "View Source" at bounding box center [373, 75] width 49 height 7
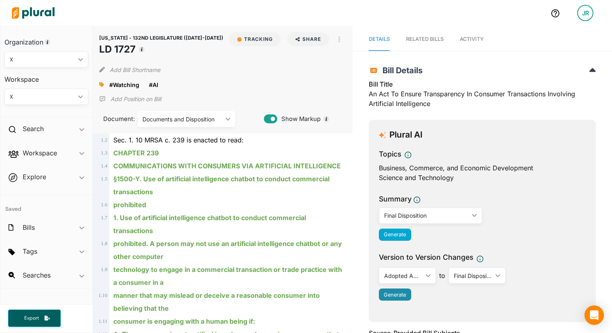
scroll to position [3, 0]
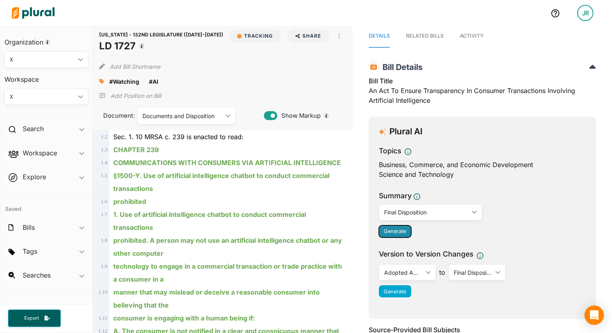
click at [401, 232] on span "Generate" at bounding box center [395, 231] width 22 height 6
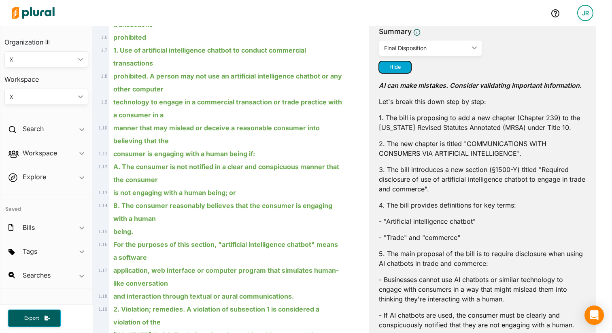
scroll to position [0, 0]
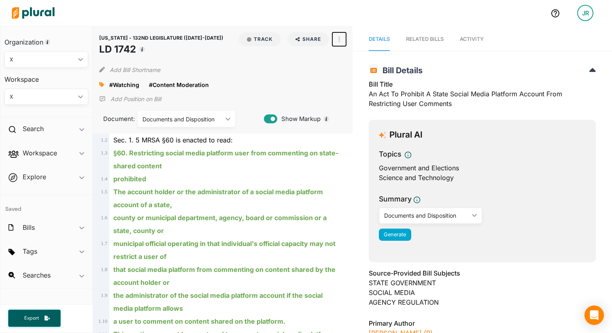
click at [339, 42] on icon "button" at bounding box center [339, 39] width 2 height 6
click at [350, 80] on link "View Source" at bounding box center [368, 75] width 71 height 19
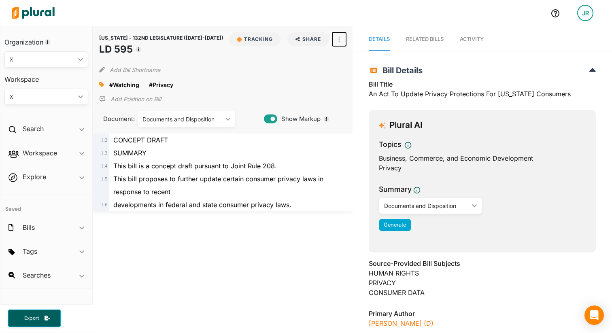
click at [342, 37] on button "button" at bounding box center [339, 39] width 14 height 14
click at [354, 79] on div "View Source" at bounding box center [373, 75] width 49 height 7
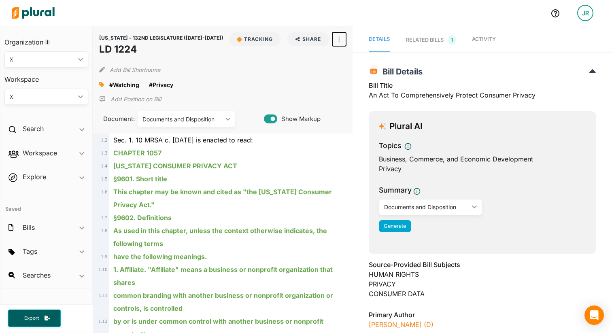
click at [341, 34] on button "button" at bounding box center [339, 39] width 14 height 14
click at [357, 77] on div "View Source" at bounding box center [373, 75] width 49 height 7
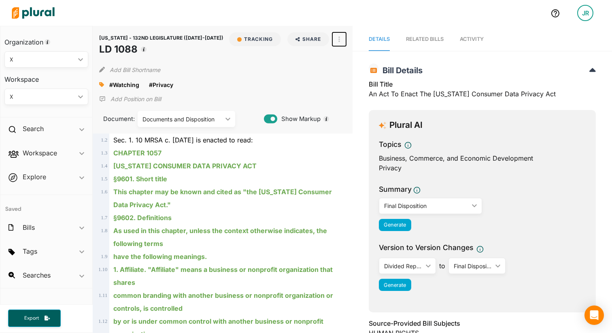
drag, startPoint x: 340, startPoint y: 39, endPoint x: 349, endPoint y: 63, distance: 25.5
click at [340, 39] on icon "button" at bounding box center [339, 39] width 2 height 6
click at [351, 69] on link "View Source" at bounding box center [368, 75] width 71 height 19
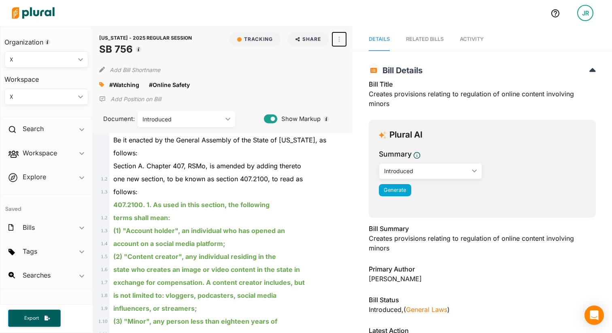
click at [337, 43] on button "button" at bounding box center [339, 39] width 14 height 14
click at [354, 79] on div "View Source" at bounding box center [373, 75] width 49 height 7
